Goal: Task Accomplishment & Management: Complete application form

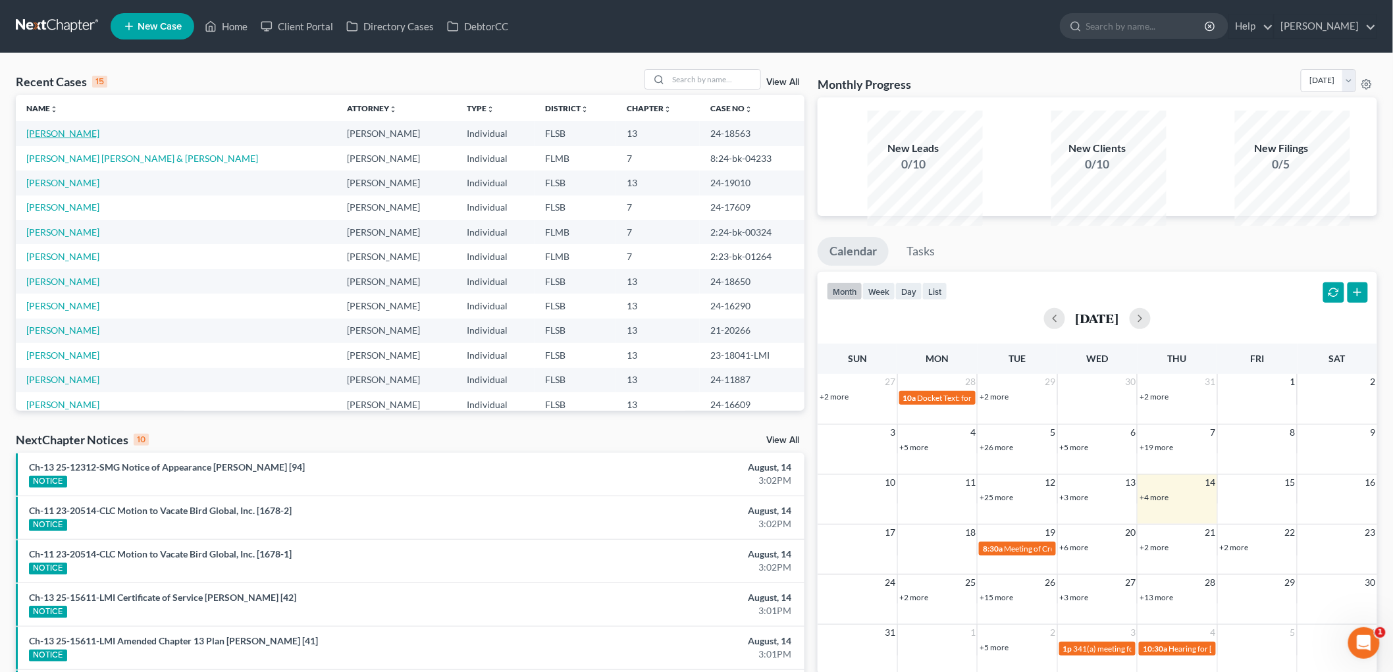
click at [89, 139] on link "[PERSON_NAME]" at bounding box center [62, 133] width 73 height 11
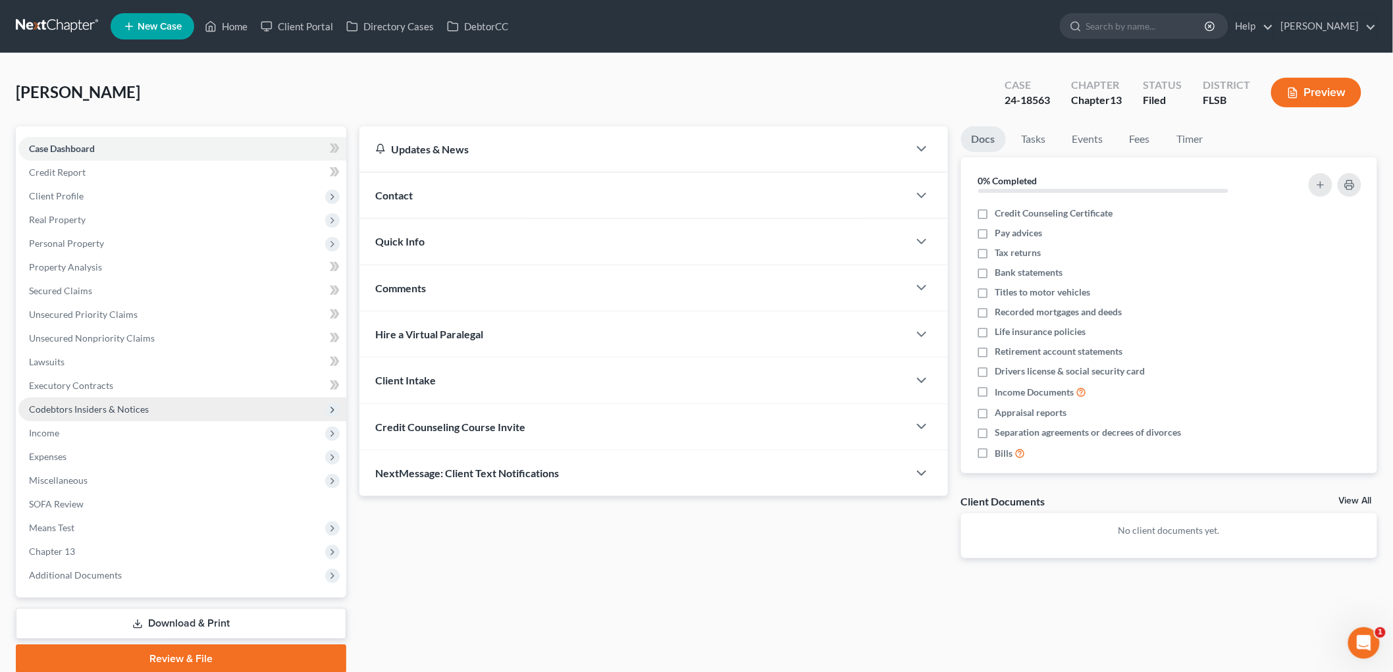
scroll to position [170, 0]
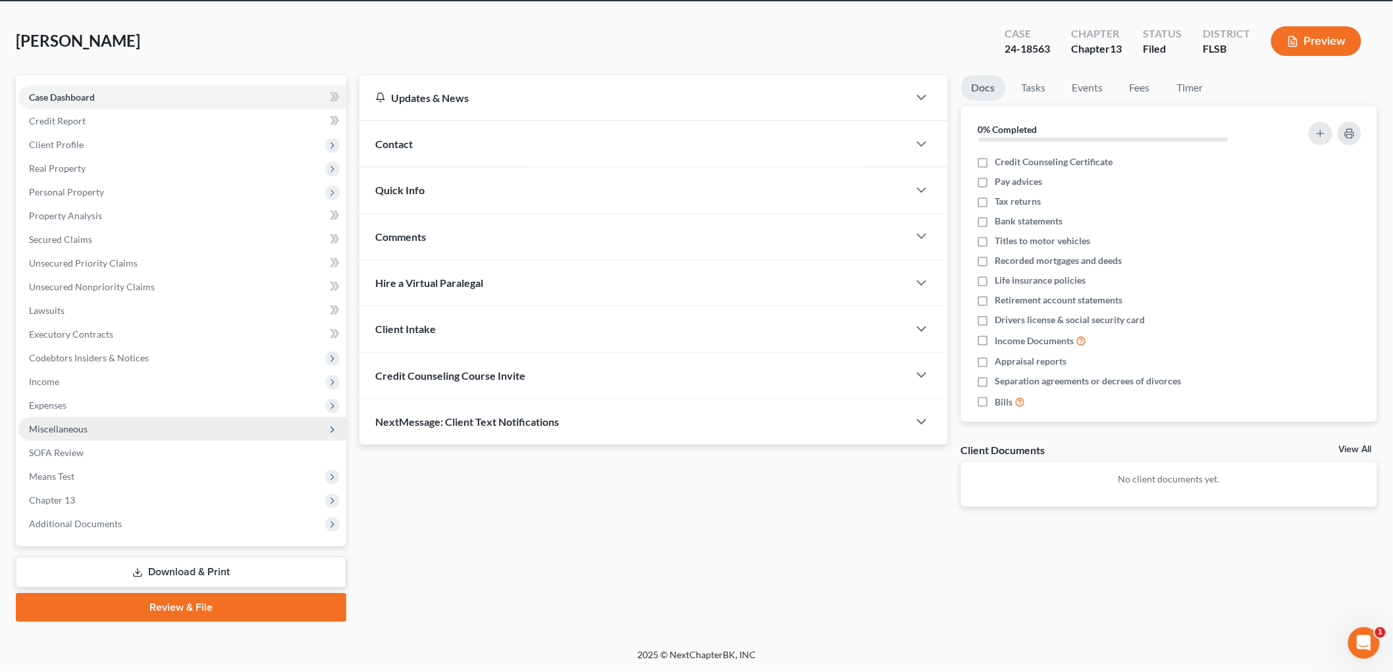
click at [54, 431] on span "Miscellaneous" at bounding box center [58, 428] width 59 height 11
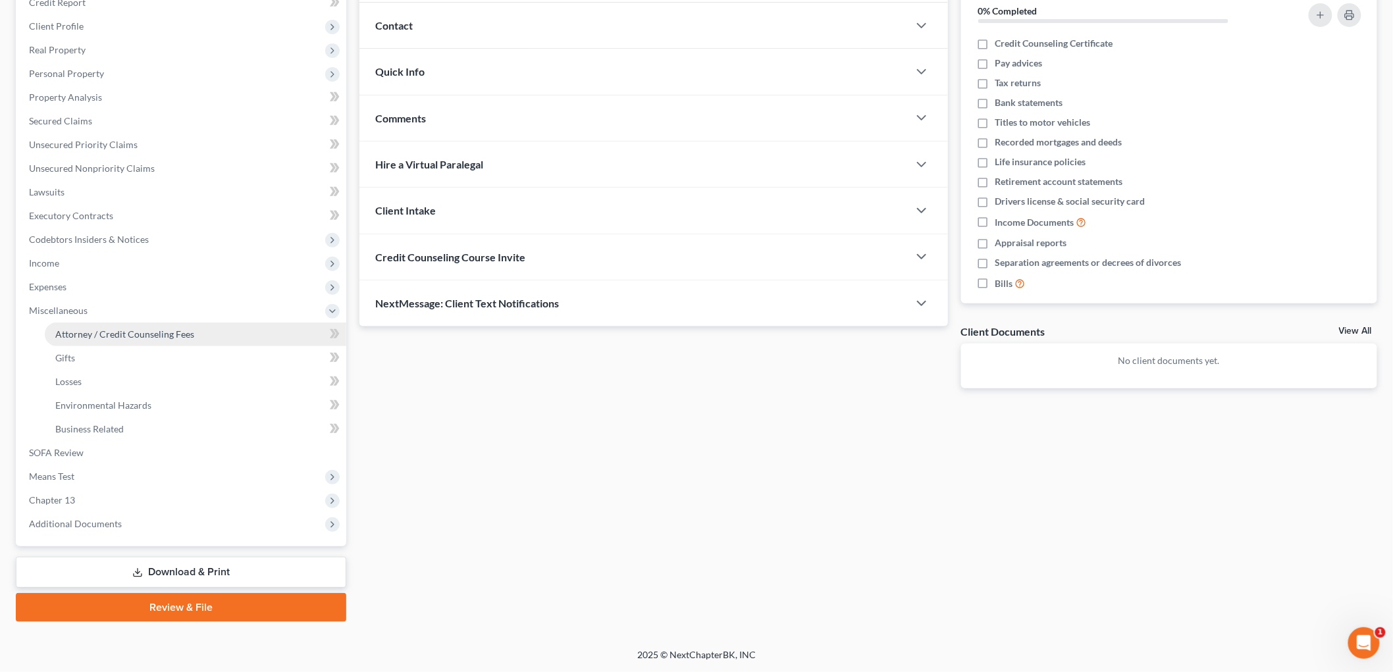
click at [136, 340] on span "Attorney / Credit Counseling Fees" at bounding box center [124, 334] width 139 height 11
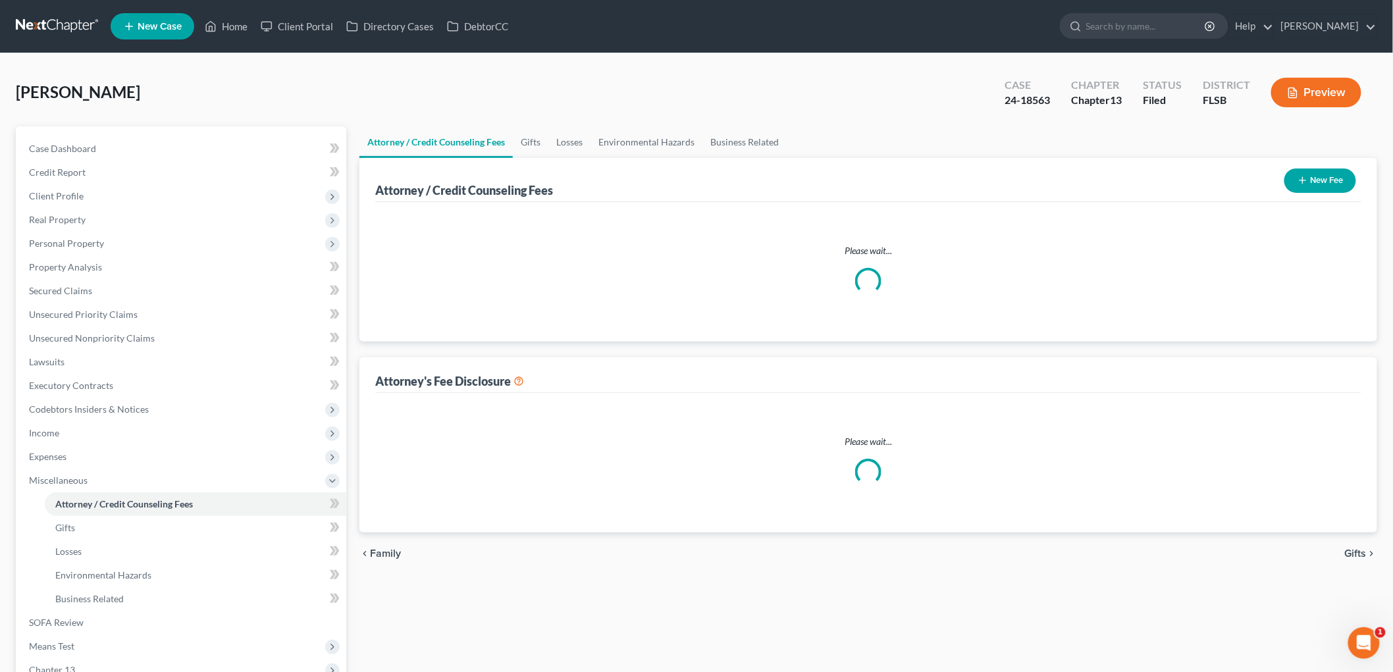
select select "1"
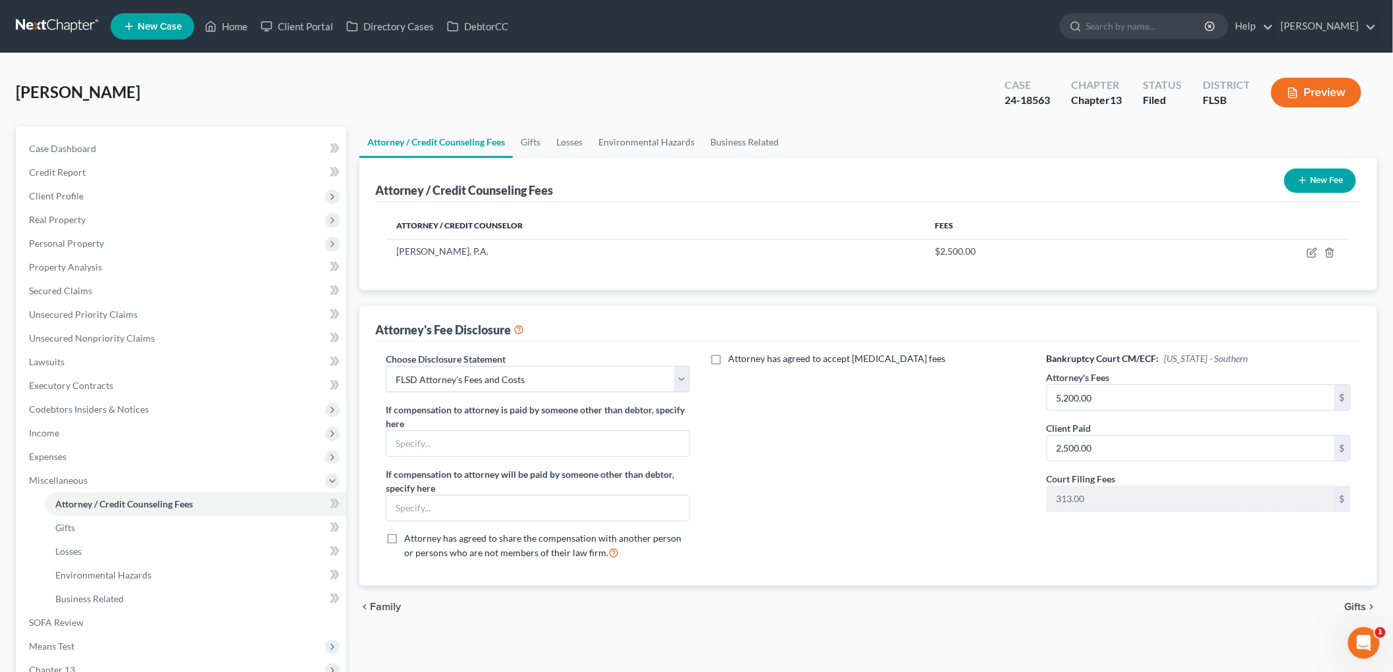
scroll to position [341, 0]
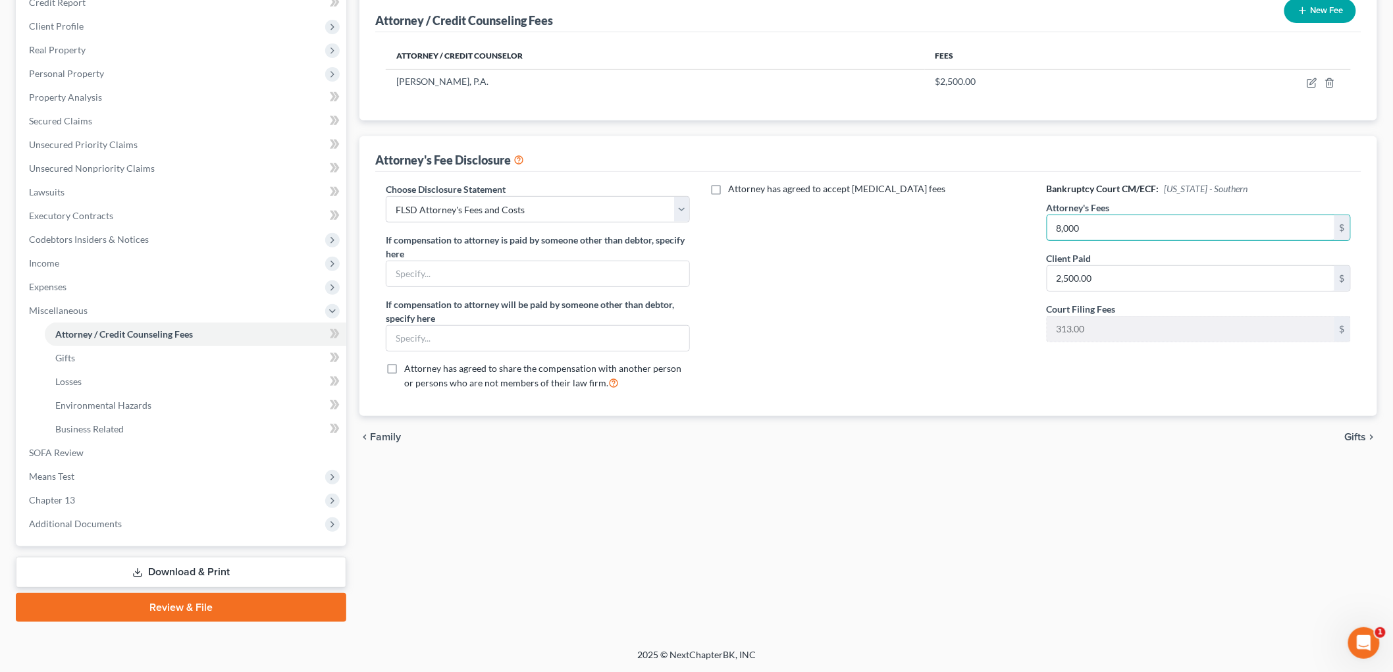
type input "8,000"
click at [741, 580] on div "Attorney / Credit Counseling Fees Gifts Losses Environmental Hazards Business R…" at bounding box center [868, 290] width 1031 height 666
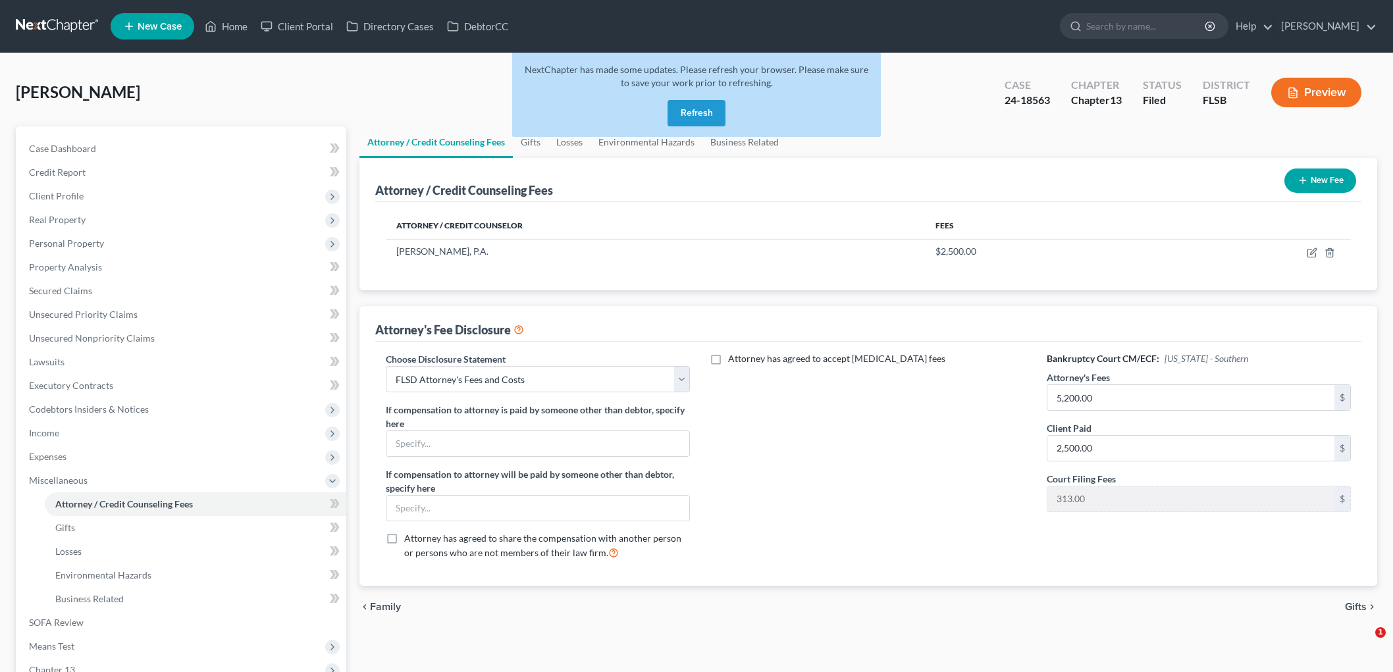
select select "1"
